Goal: Find specific page/section

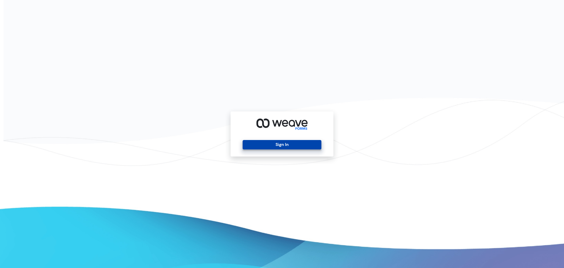
click at [269, 146] on button "Sign In" at bounding box center [282, 144] width 78 height 9
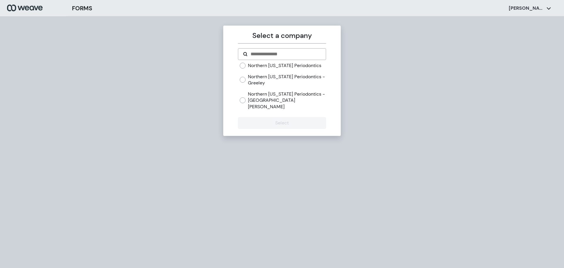
click at [255, 79] on label "Northern [US_STATE] Periodontics - Greeley" at bounding box center [287, 79] width 78 height 13
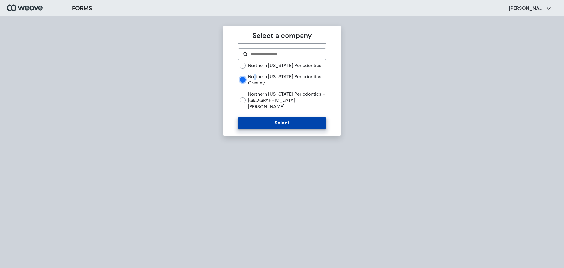
click at [262, 119] on button "Select" at bounding box center [282, 123] width 88 height 12
